Goal: Communication & Community: Participate in discussion

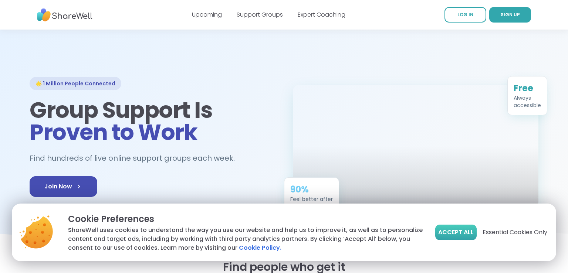
click at [456, 235] on span "Accept All" at bounding box center [455, 232] width 35 height 9
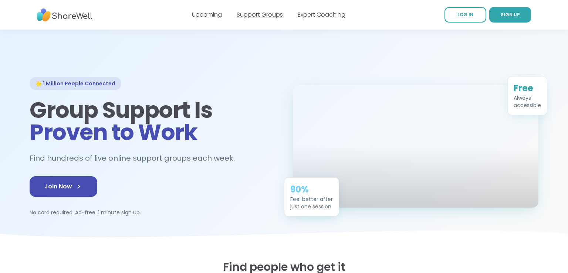
click at [254, 16] on link "Support Groups" at bounding box center [260, 14] width 46 height 9
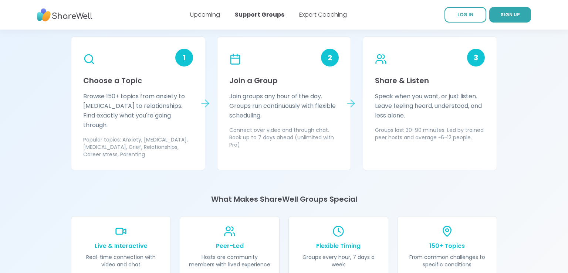
scroll to position [665, 0]
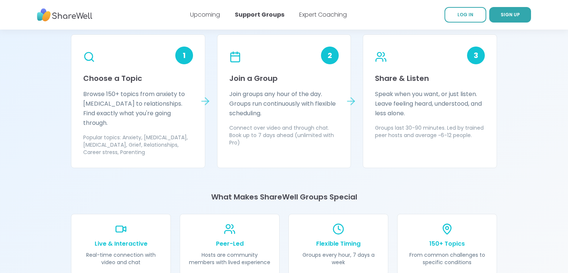
click at [352, 101] on icon at bounding box center [350, 101] width 7 height 0
click at [89, 60] on icon at bounding box center [88, 56] width 13 height 13
click at [203, 95] on icon at bounding box center [205, 101] width 12 height 12
click at [119, 96] on p "Browse 150+ topics from anxiety to ADHD to relationships. Find exactly what you…" at bounding box center [138, 108] width 110 height 38
click at [183, 54] on div "1" at bounding box center [184, 56] width 18 height 18
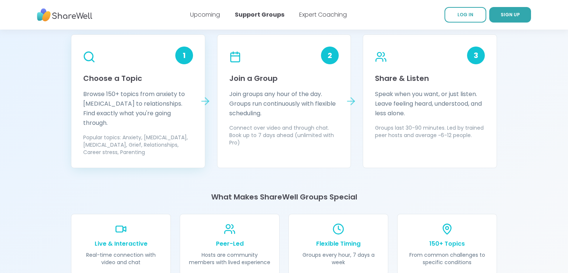
click at [85, 57] on icon at bounding box center [88, 56] width 13 height 13
click at [102, 109] on p "Browse 150+ topics from anxiety to ADHD to relationships. Find exactly what you…" at bounding box center [138, 108] width 110 height 38
click at [106, 134] on p "Popular topics: Anxiety, Depression, ADHD, Grief, Relationships, Career stress,…" at bounding box center [138, 145] width 110 height 22
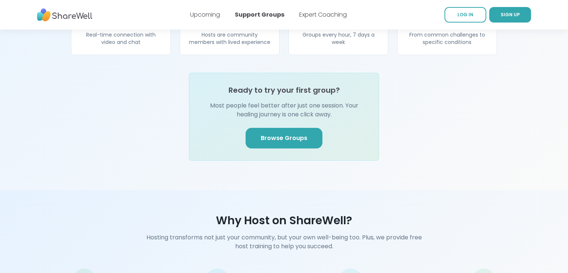
scroll to position [887, 0]
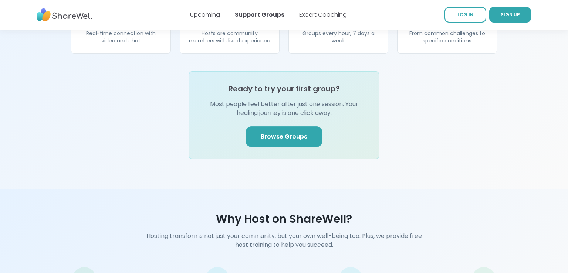
click at [279, 132] on link "Browse Groups" at bounding box center [283, 136] width 77 height 21
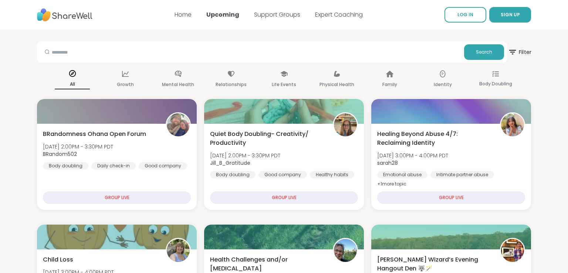
click at [513, 50] on icon at bounding box center [512, 52] width 7 height 4
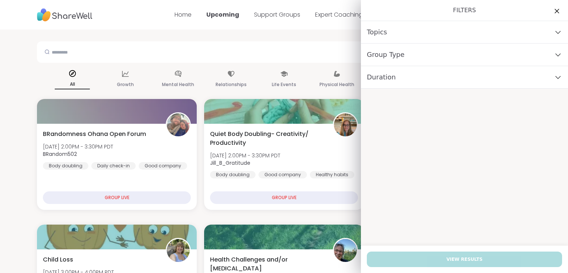
click at [546, 33] on div "Topics" at bounding box center [464, 32] width 207 height 23
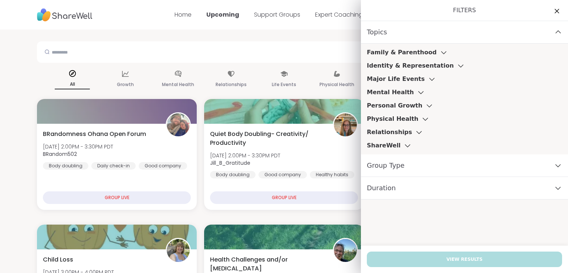
click at [418, 92] on icon at bounding box center [420, 93] width 5 height 3
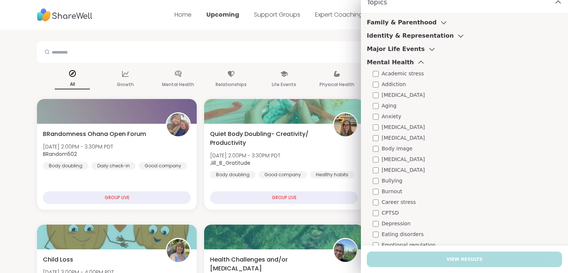
scroll to position [30, 0]
click at [417, 61] on icon at bounding box center [421, 62] width 8 height 5
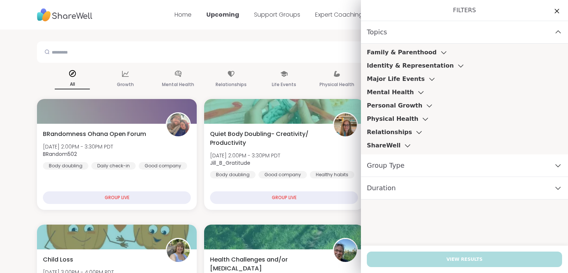
scroll to position [0, 0]
click at [428, 79] on icon at bounding box center [432, 79] width 8 height 5
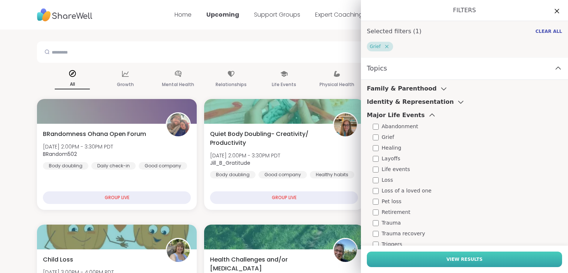
click at [460, 261] on span "View Results" at bounding box center [464, 259] width 36 height 7
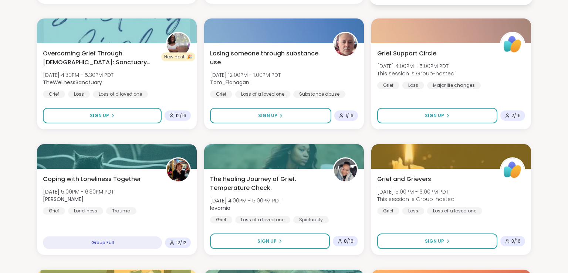
scroll to position [237, 0]
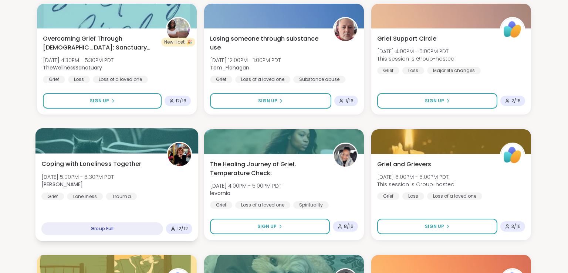
click at [129, 165] on span "Coping with Loneliness Together" at bounding box center [91, 164] width 100 height 9
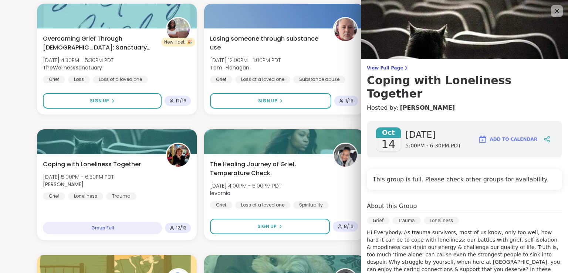
click at [475, 253] on p "Hi Everybody. As trauma survivors, most of us know, only too well, how hard it …" at bounding box center [464, 258] width 195 height 59
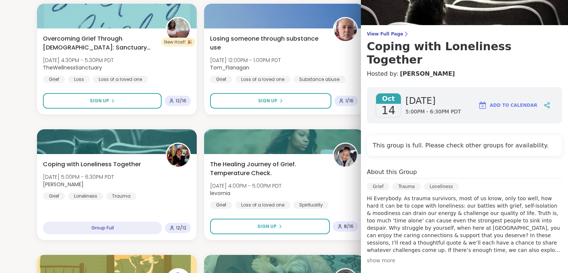
scroll to position [44, 0]
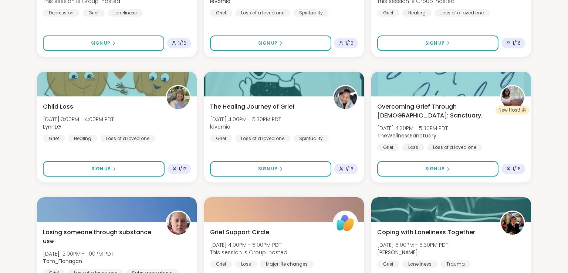
scroll to position [547, 0]
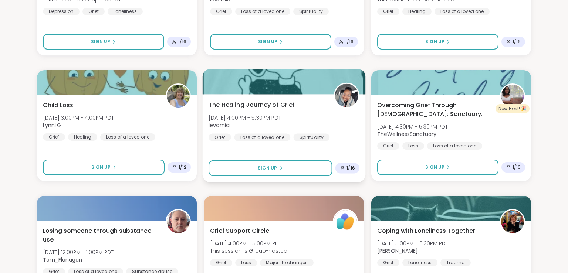
click at [259, 106] on span "The Healing Journey of Grief" at bounding box center [251, 105] width 87 height 9
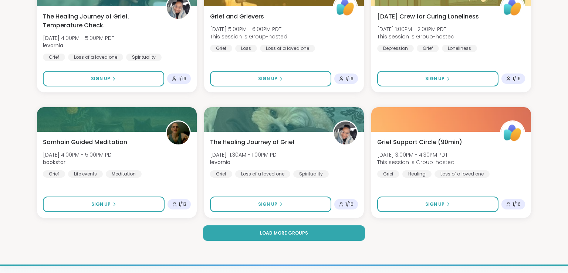
scroll to position [1405, 0]
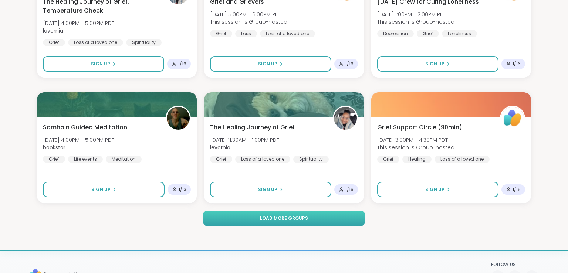
click at [271, 218] on span "Load more groups" at bounding box center [284, 218] width 48 height 7
